Goal: Information Seeking & Learning: Learn about a topic

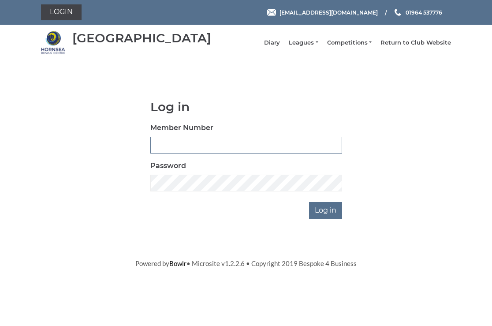
type input "0326"
click at [326, 214] on input "Log in" at bounding box center [325, 210] width 33 height 17
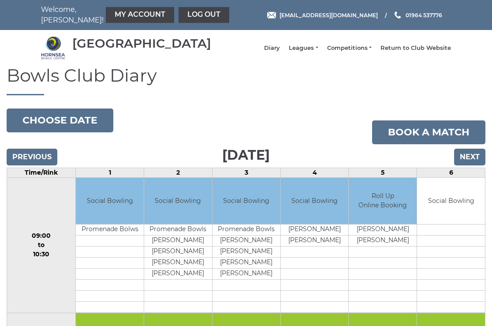
click at [468, 163] on input "Next" at bounding box center [469, 156] width 31 height 17
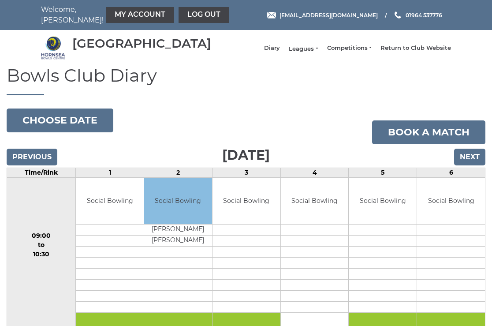
click at [314, 50] on link "Leagues" at bounding box center [303, 49] width 29 height 8
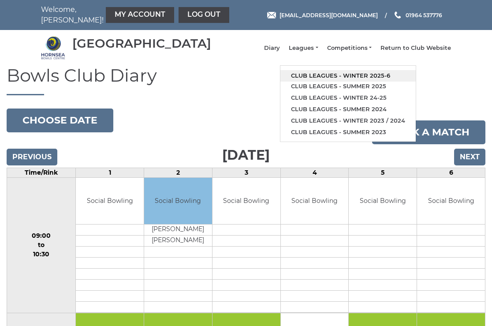
click at [328, 79] on link "Club leagues - Winter 2025-6" at bounding box center [347, 75] width 135 height 11
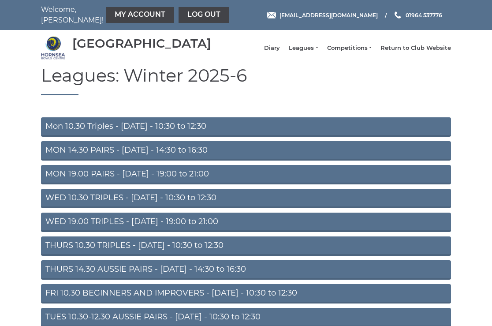
click at [141, 202] on link "WED 10.30 TRIPLES - Wednesday - 10:30 to 12:30" at bounding box center [246, 198] width 410 height 19
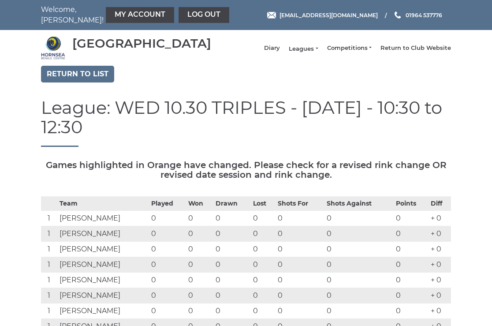
click at [307, 53] on link "Leagues" at bounding box center [303, 49] width 29 height 8
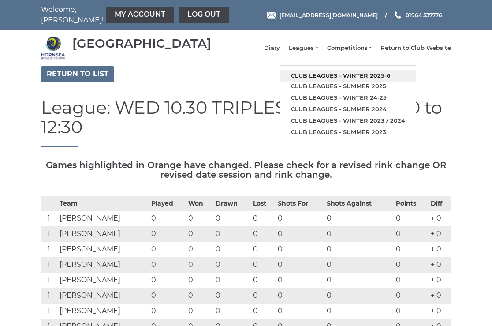
click at [322, 78] on link "Club leagues - Winter 2025-6" at bounding box center [347, 75] width 135 height 11
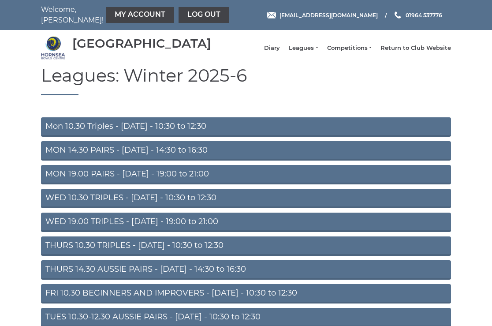
click at [106, 178] on link "MON 19.00 PAIRS - [DATE] - 19:00 to 21:00" at bounding box center [246, 174] width 410 height 19
click at [136, 275] on link "THURS 14.30 AUSSIE PAIRS - [DATE] - 14:30 to 16:30" at bounding box center [246, 269] width 410 height 19
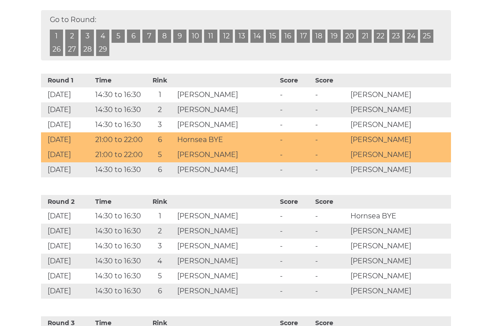
scroll to position [443, 0]
